Goal: Task Accomplishment & Management: Manage account settings

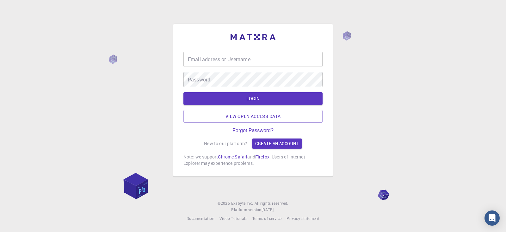
click at [209, 63] on input "Email address or Username" at bounding box center [252, 59] width 139 height 15
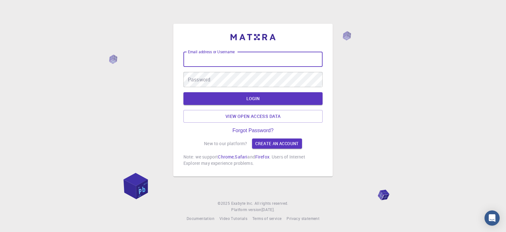
type input "kanrei"
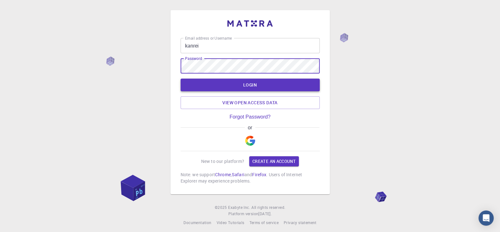
click at [238, 81] on button "LOGIN" at bounding box center [250, 84] width 139 height 13
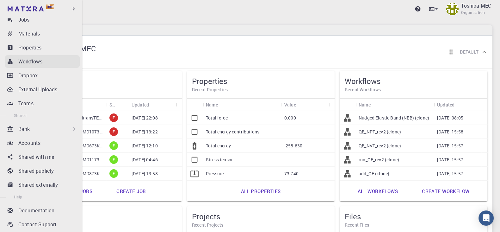
scroll to position [97, 0]
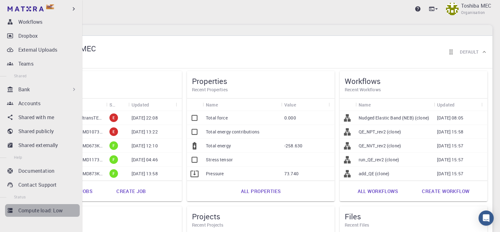
click at [47, 210] on p "Compute load: Low" at bounding box center [40, 210] width 45 height 8
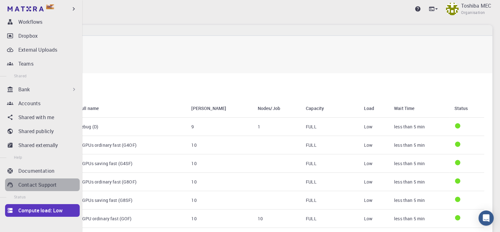
click at [42, 184] on p "Contact Support" at bounding box center [37, 185] width 38 height 8
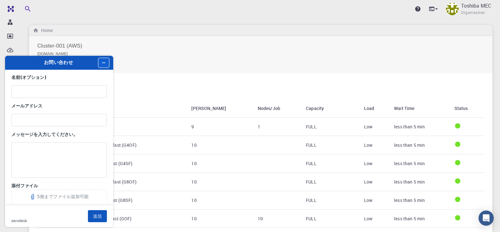
click at [104, 65] on icon "ウィジェットを最小化" at bounding box center [104, 62] width 4 height 4
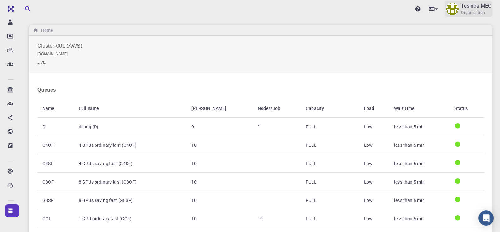
click at [469, 6] on p "Toshiba MEC" at bounding box center [476, 6] width 30 height 8
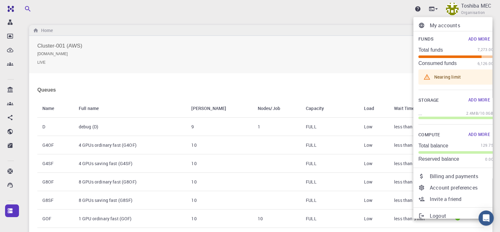
scroll to position [5, 0]
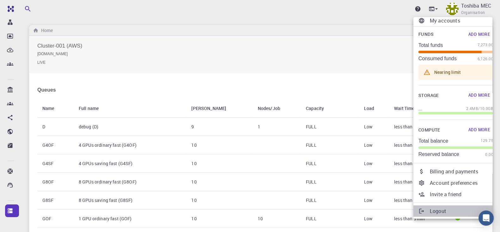
click at [443, 209] on p "Logout" at bounding box center [462, 211] width 64 height 8
